Goal: Information Seeking & Learning: Learn about a topic

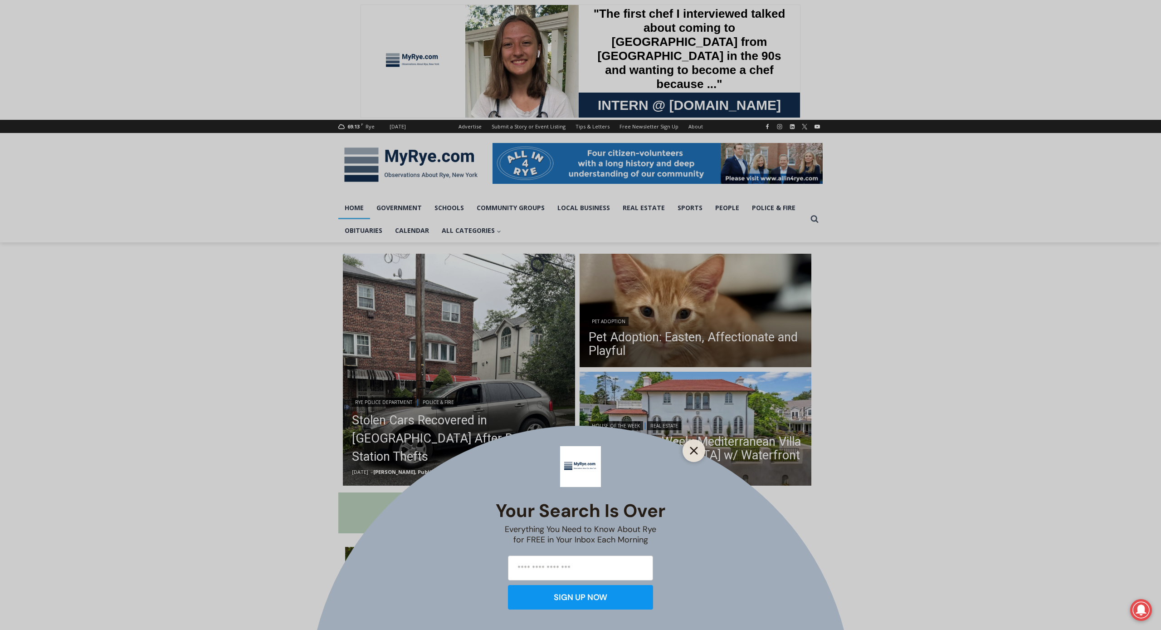
click at [696, 452] on line "Close" at bounding box center [694, 450] width 6 height 6
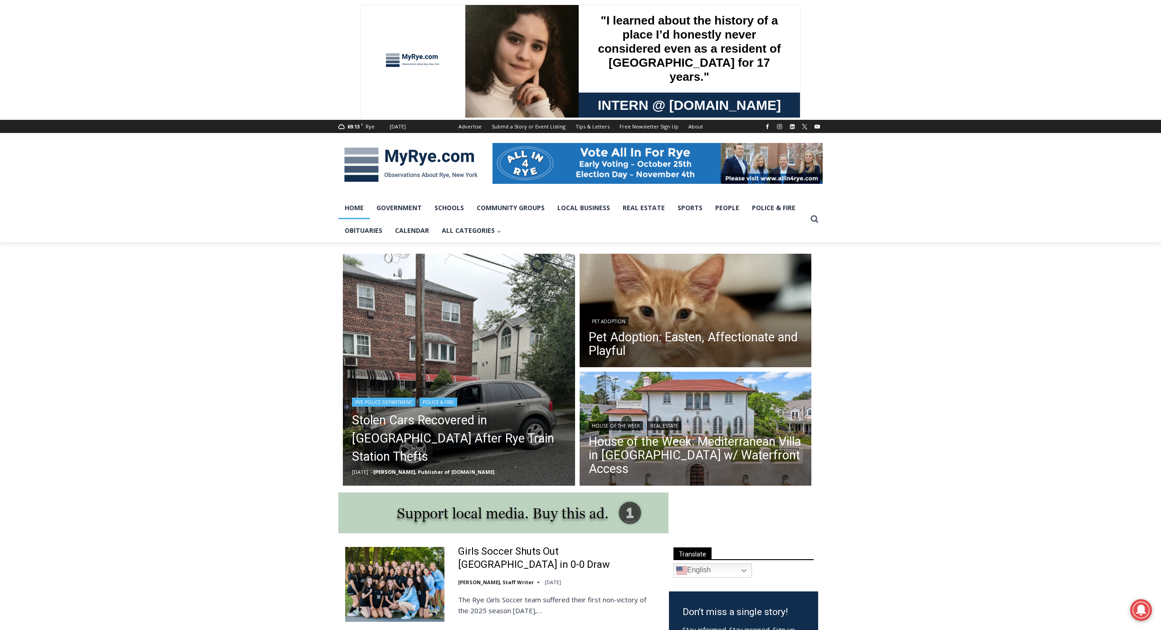
click at [502, 409] on header "Rye Police Department | Police & Fire Stolen Cars Recovered in Bronx After Rye …" at bounding box center [459, 436] width 232 height 100
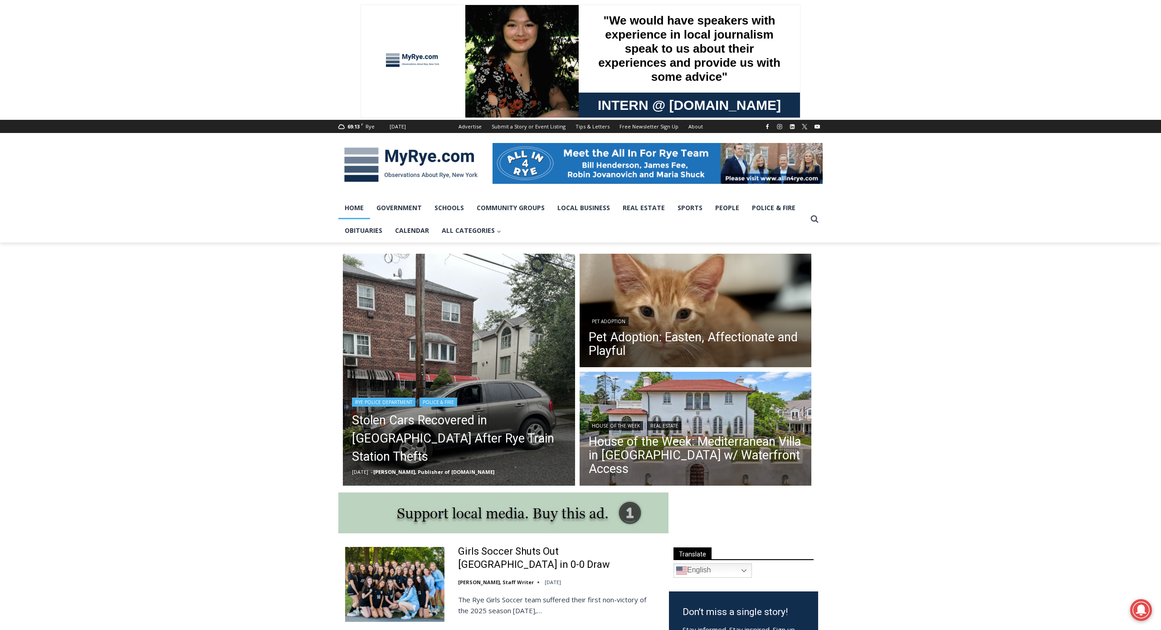
click at [494, 415] on header "Rye Police Department | Police & Fire Stolen Cars Recovered in Bronx After Rye …" at bounding box center [459, 436] width 232 height 100
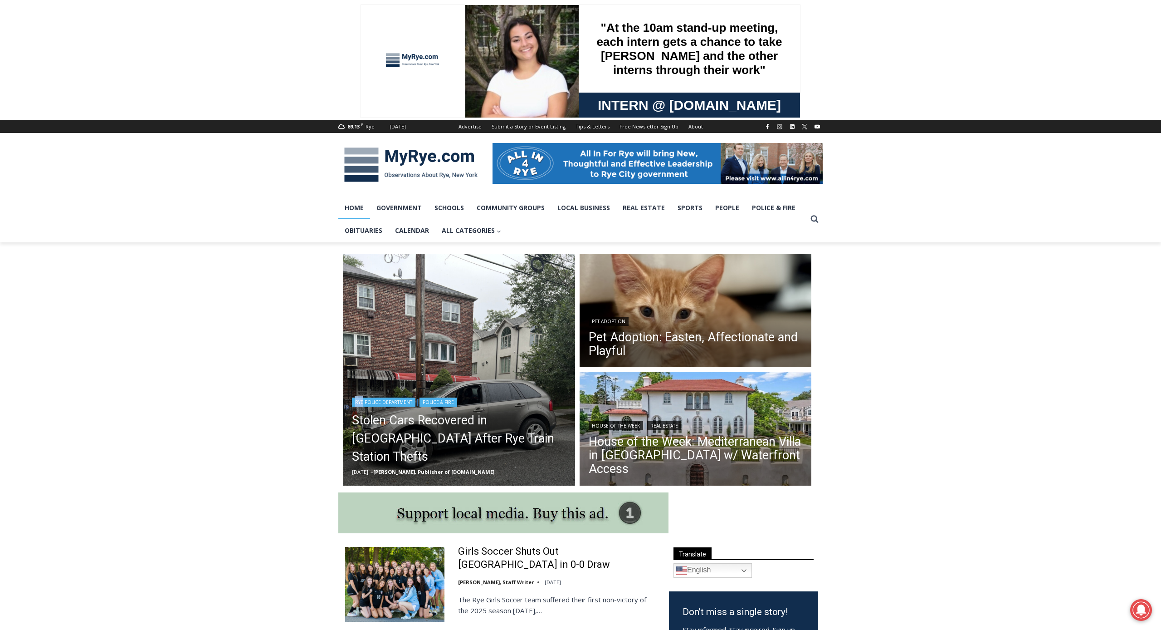
click at [392, 403] on img "Read More Stolen Cars Recovered in Bronx After Rye Train Station Thefts" at bounding box center [459, 370] width 232 height 232
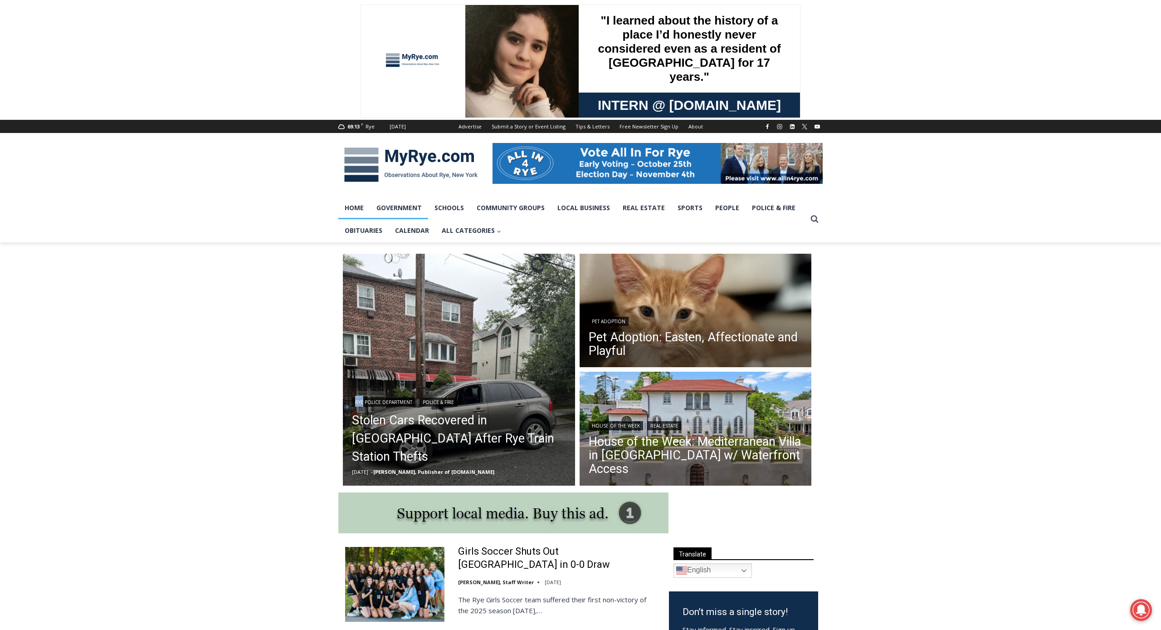
click at [403, 211] on link "Government" at bounding box center [399, 207] width 58 height 23
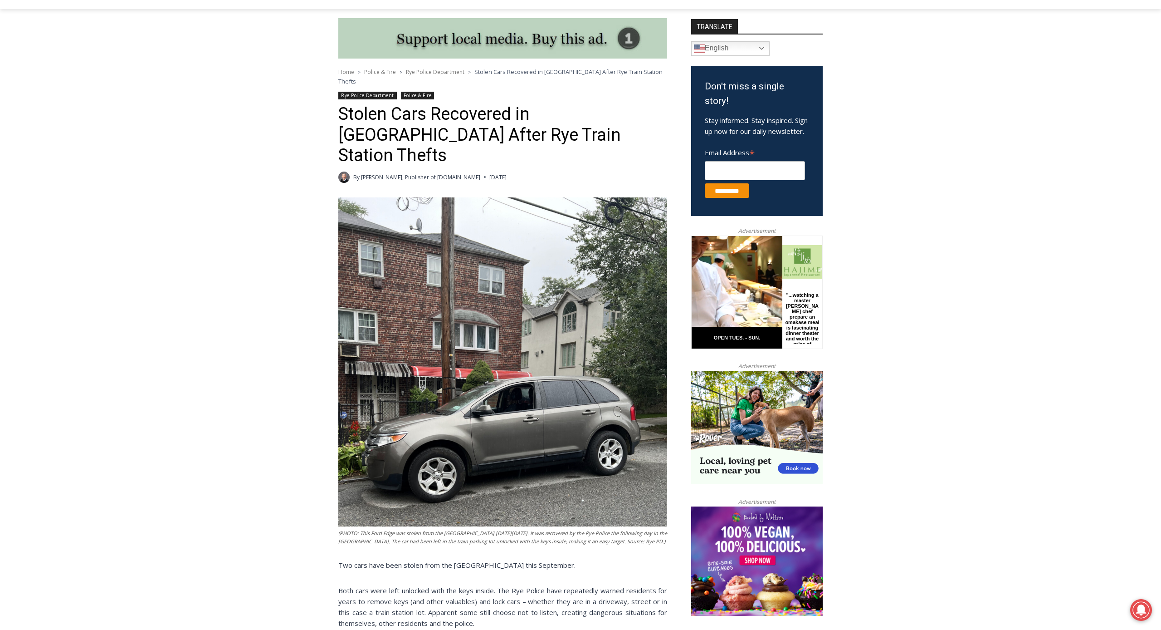
scroll to position [233, 0]
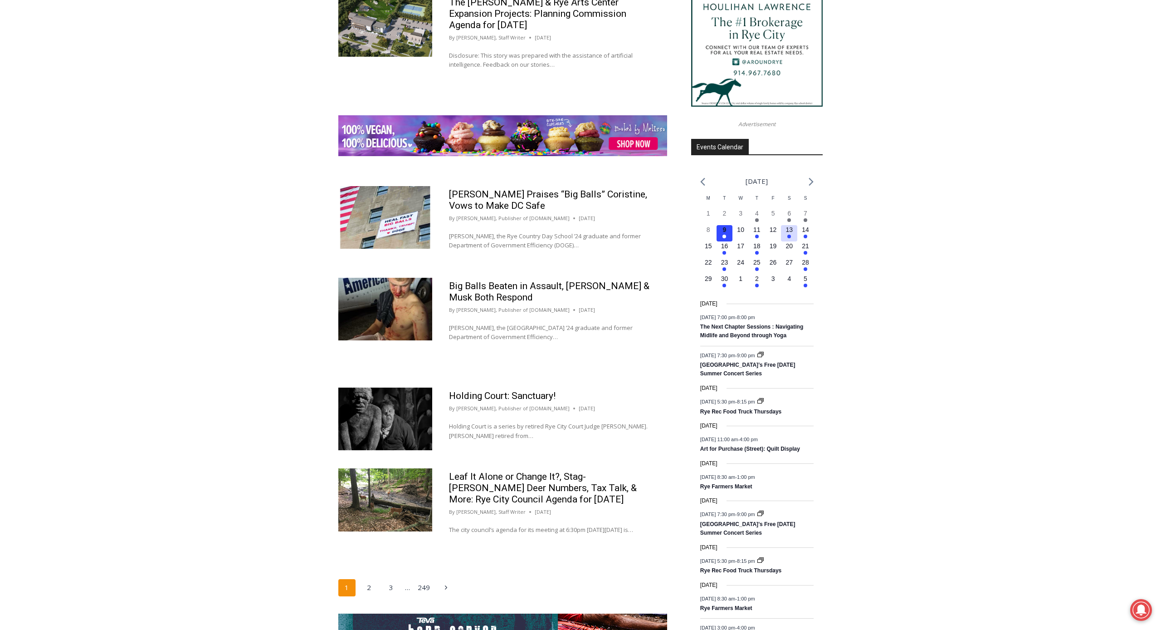
scroll to position [1127, 0]
click at [740, 233] on time "10" at bounding box center [740, 228] width 7 height 7
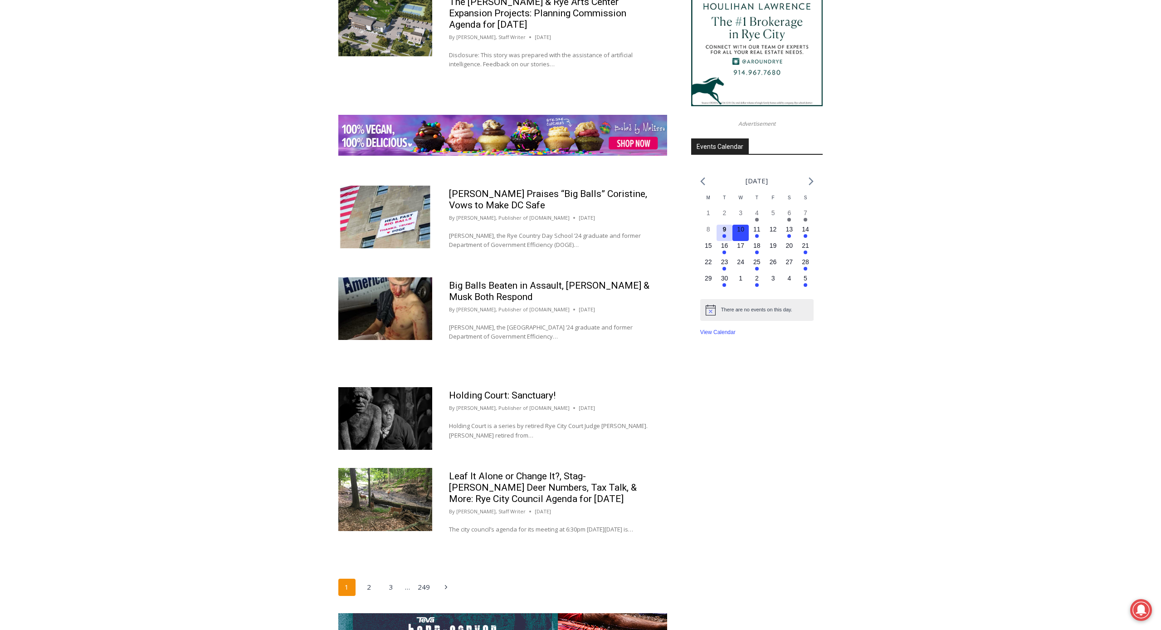
click at [726, 233] on time "9" at bounding box center [725, 228] width 4 height 7
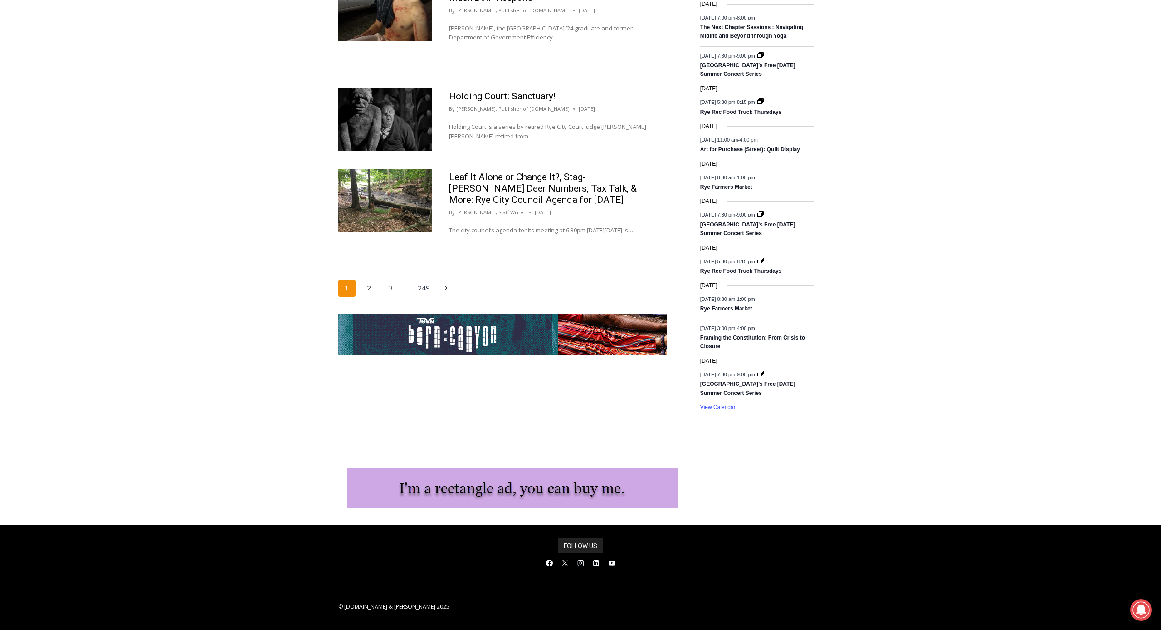
scroll to position [1430, 0]
click at [718, 407] on link "View Calendar" at bounding box center [717, 407] width 35 height 7
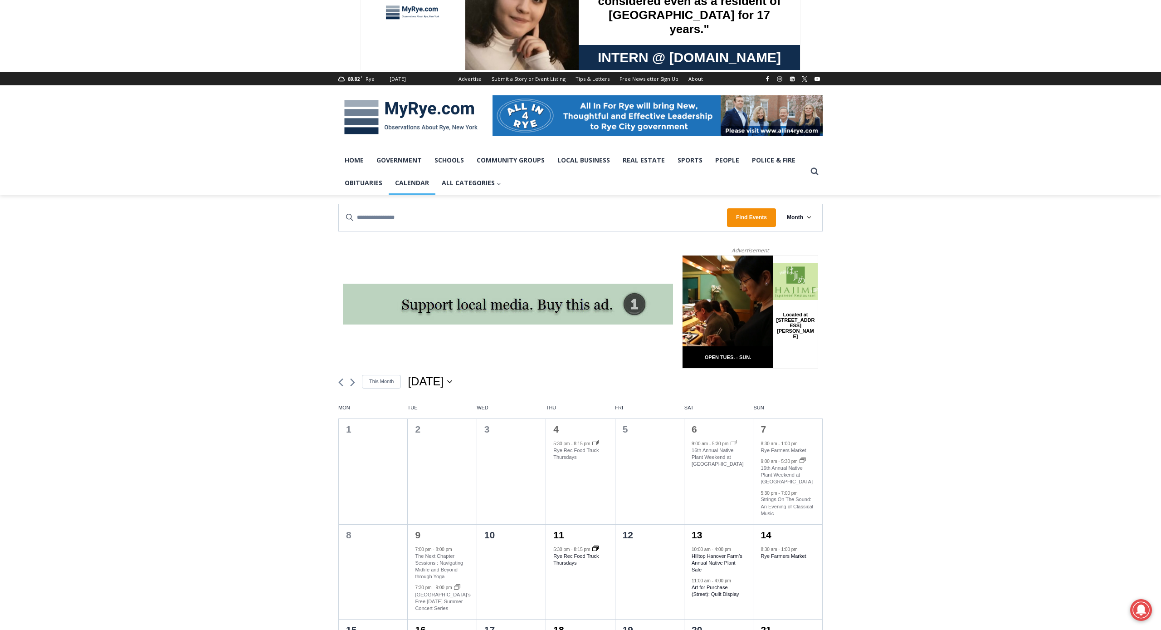
scroll to position [17, 0]
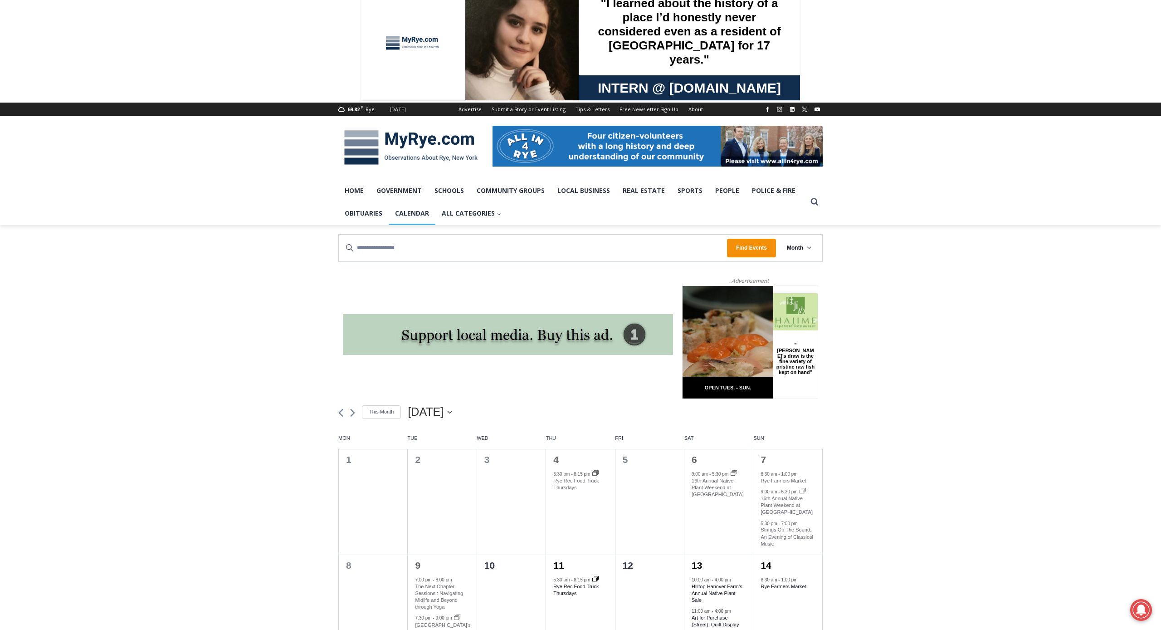
click at [452, 413] on icon "Click to toggle datepicker" at bounding box center [449, 412] width 5 height 3
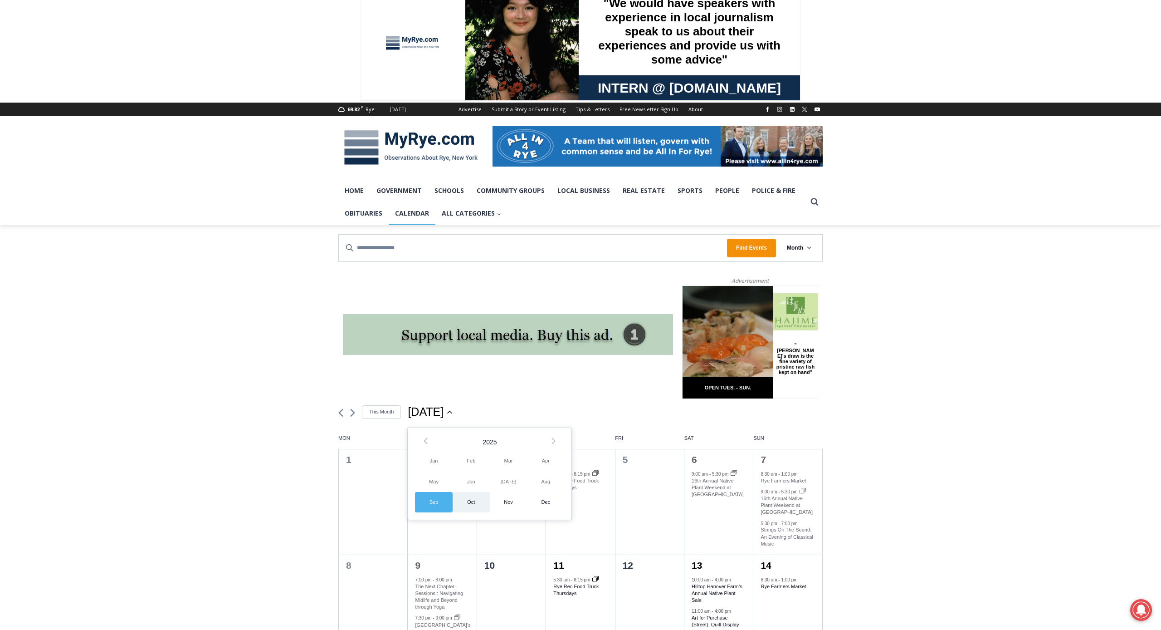
click at [478, 501] on span "Oct" at bounding box center [471, 502] width 37 height 20
type input "*********"
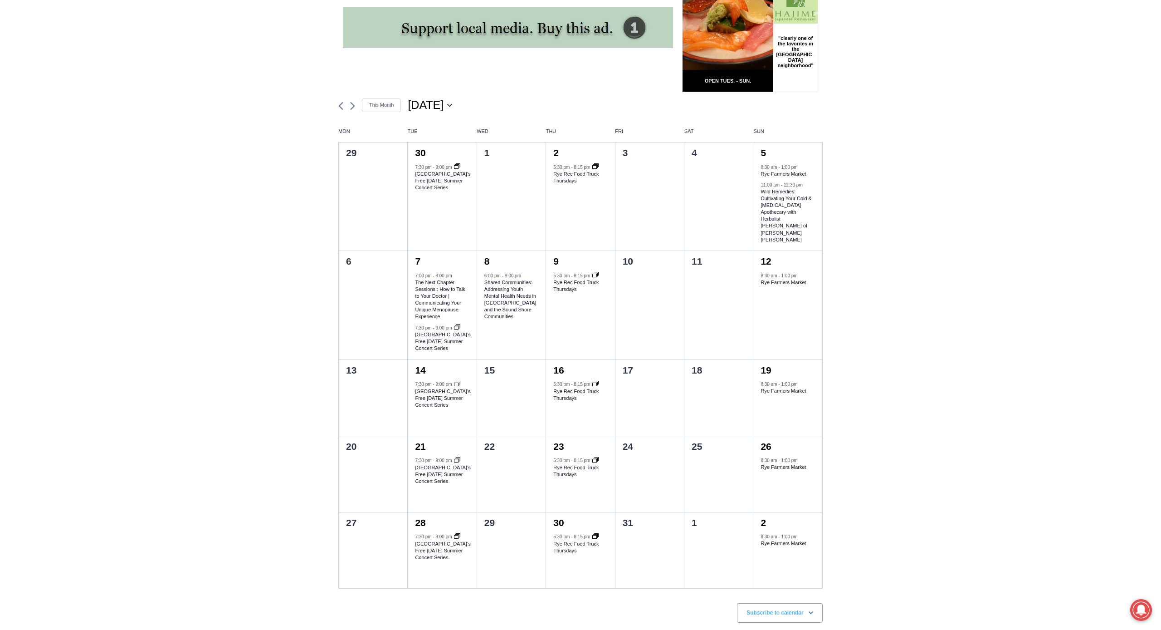
scroll to position [325, 0]
